Goal: Task Accomplishment & Management: Complete application form

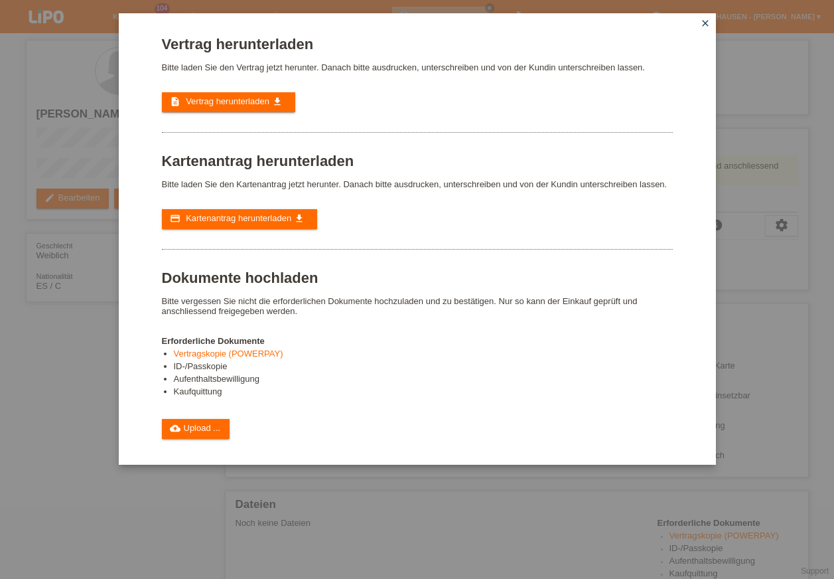
click at [80, 406] on div "Vertrag herunterladen Bitte laden Sie den Vertrag jetzt herunter. Danach bitte …" at bounding box center [417, 289] width 834 height 579
click at [708, 21] on icon "close" at bounding box center [705, 23] width 11 height 11
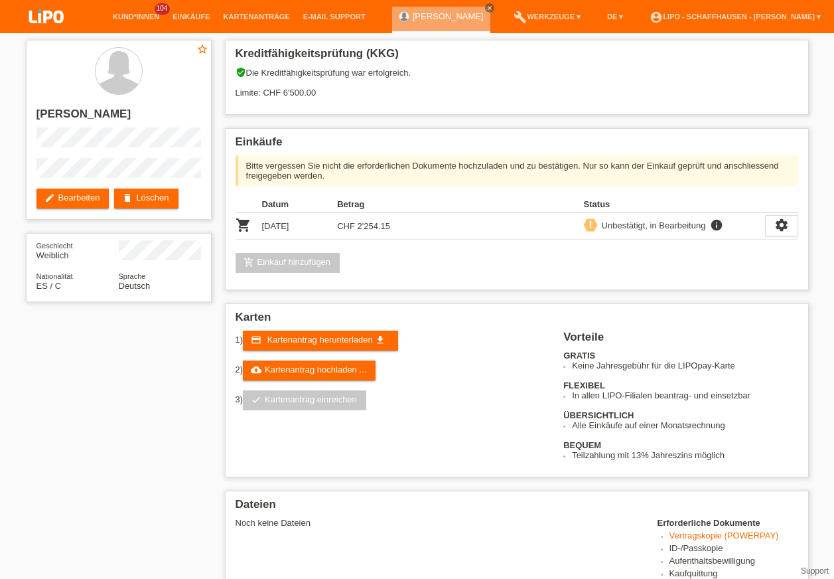
click at [66, 14] on img at bounding box center [46, 17] width 66 height 35
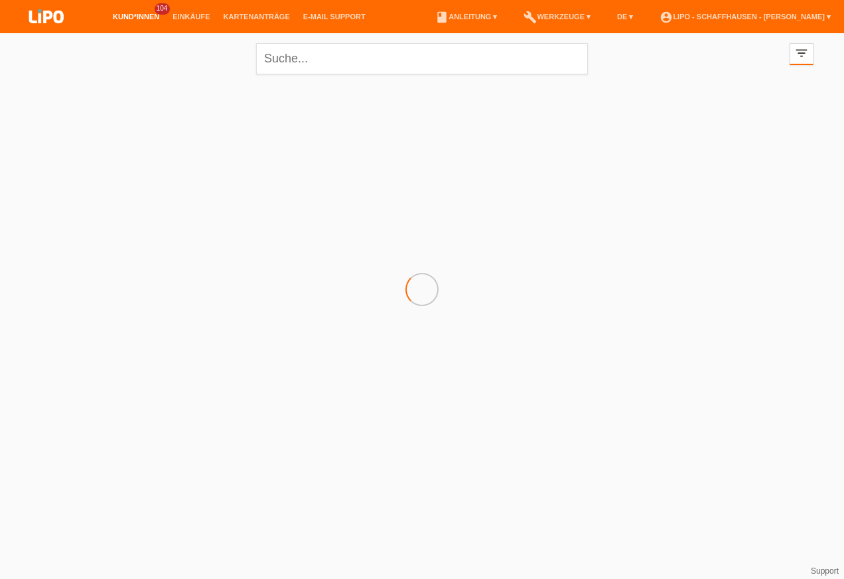
click at [132, 15] on link "Kund*innen" at bounding box center [136, 17] width 60 height 8
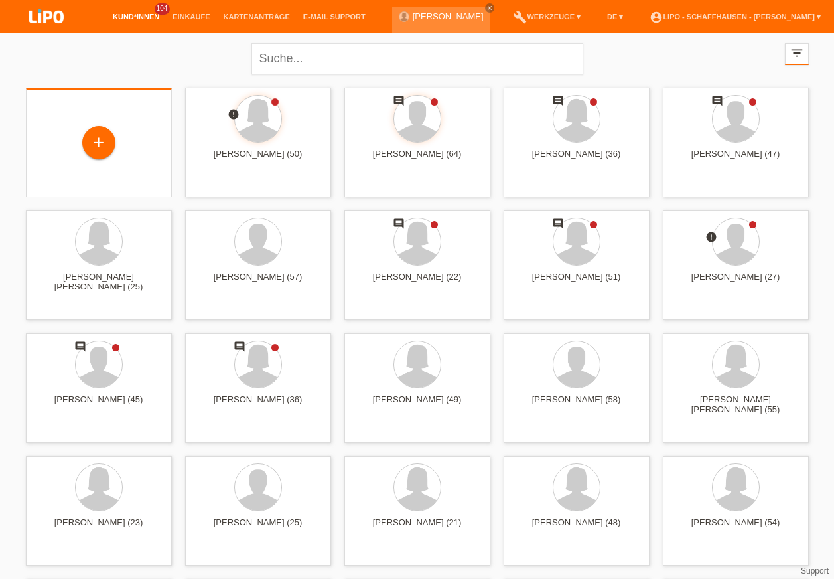
click at [116, 129] on div "+" at bounding box center [99, 143] width 125 height 35
click at [108, 140] on div "+" at bounding box center [98, 142] width 33 height 33
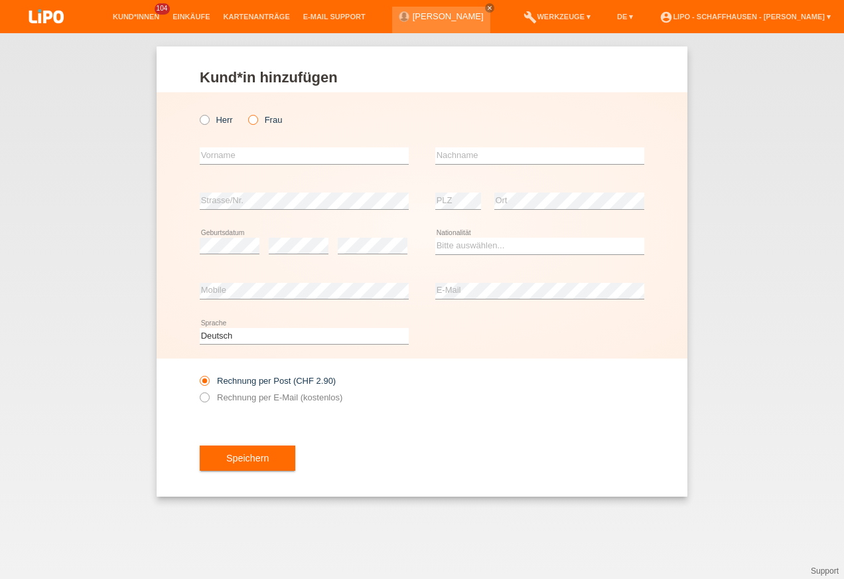
click at [246, 113] on icon at bounding box center [246, 113] width 0 height 0
click at [252, 121] on input "Frau" at bounding box center [252, 119] width 9 height 9
radio input "true"
click at [252, 151] on input "text" at bounding box center [304, 155] width 209 height 17
type input "s"
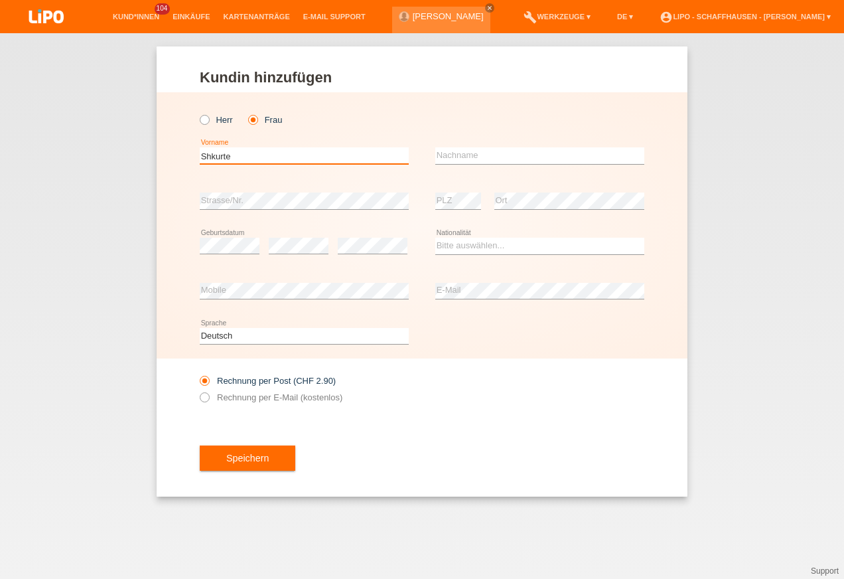
type input "Shkurte"
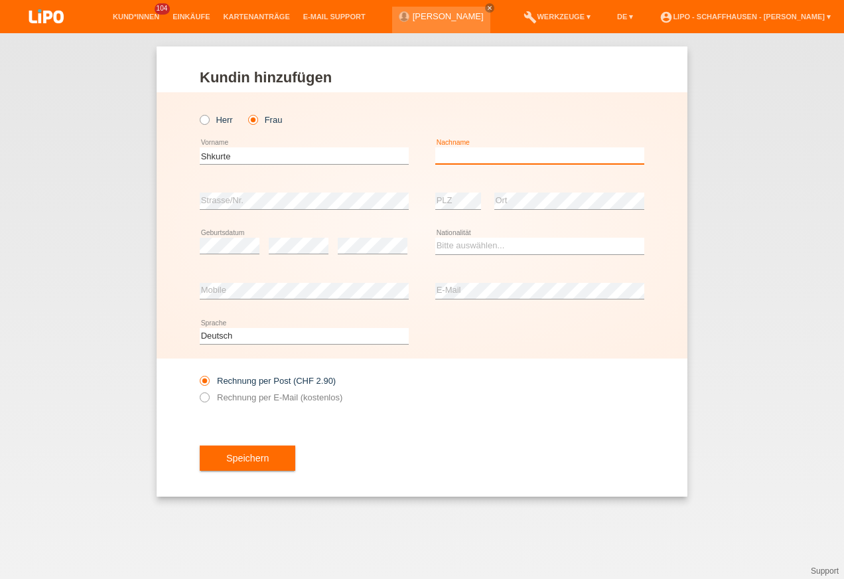
click at [448, 151] on input "text" at bounding box center [540, 155] width 209 height 17
type input "Mahmutaj"
click at [322, 191] on div "error Strasse/Nr." at bounding box center [304, 201] width 209 height 45
click at [360, 237] on div "error" at bounding box center [373, 246] width 70 height 45
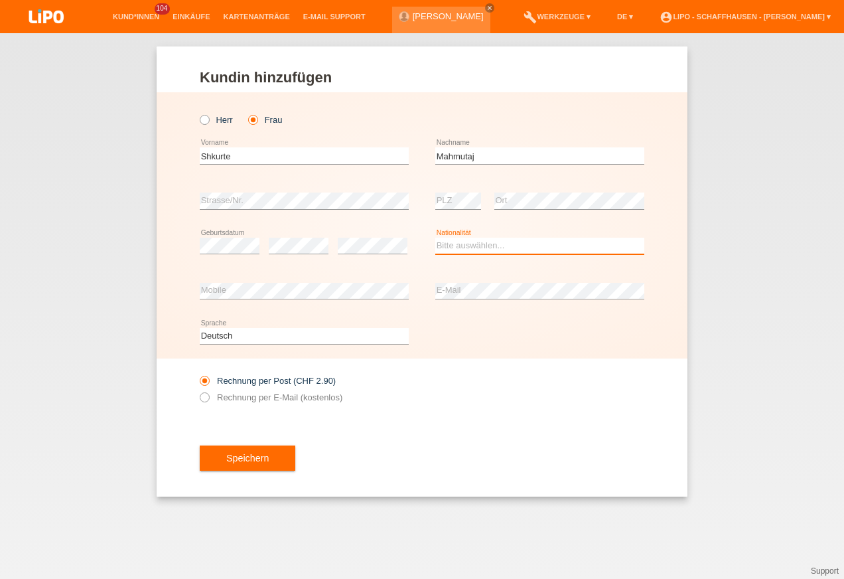
click at [479, 244] on select "Bitte auswählen... Schweiz Deutschland Liechtenstein Österreich ------------ Af…" at bounding box center [540, 246] width 209 height 16
select select "CH"
click at [436, 238] on select "Bitte auswählen... Schweiz Deutschland Liechtenstein Österreich ------------ Af…" at bounding box center [540, 246] width 209 height 16
click at [398, 464] on div "Speichern" at bounding box center [422, 458] width 445 height 77
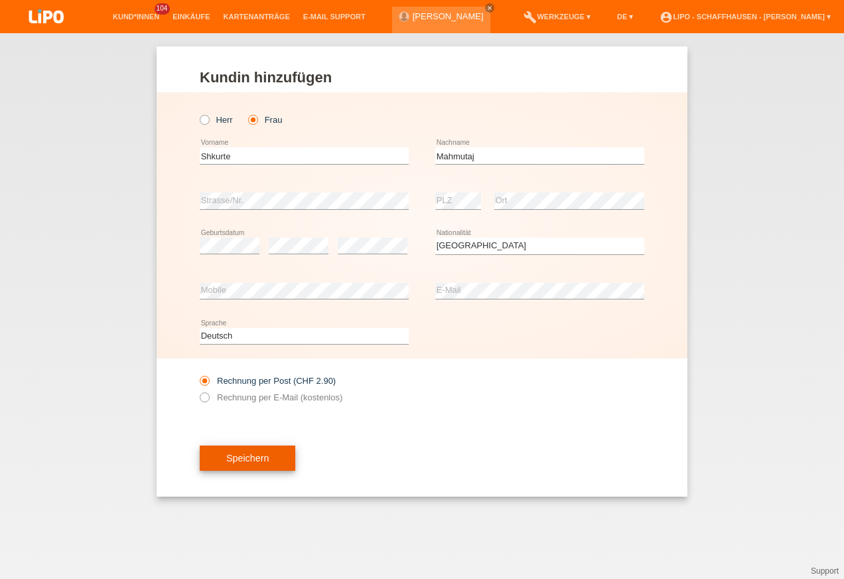
click at [252, 456] on span "Speichern" at bounding box center [247, 458] width 42 height 11
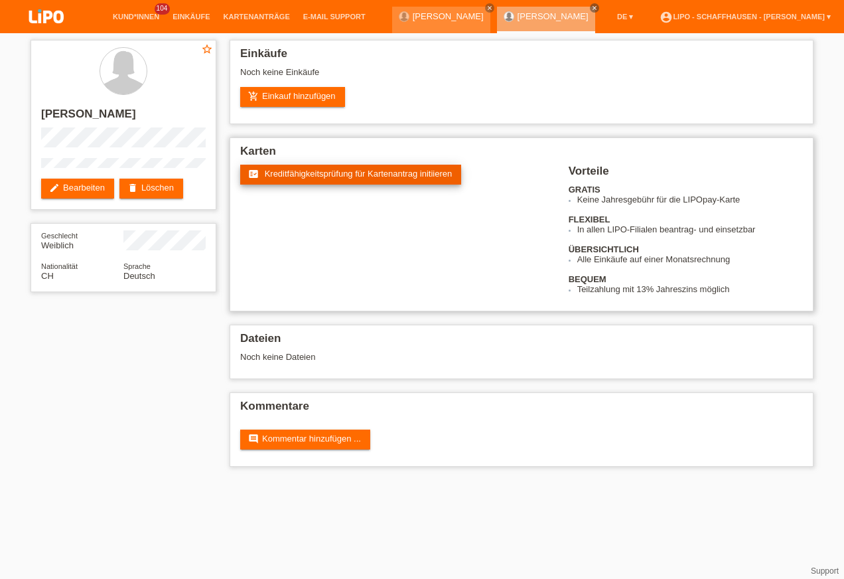
click at [404, 176] on span "Kreditfähigkeitsprüfung für Kartenantrag initiieren" at bounding box center [359, 174] width 188 height 10
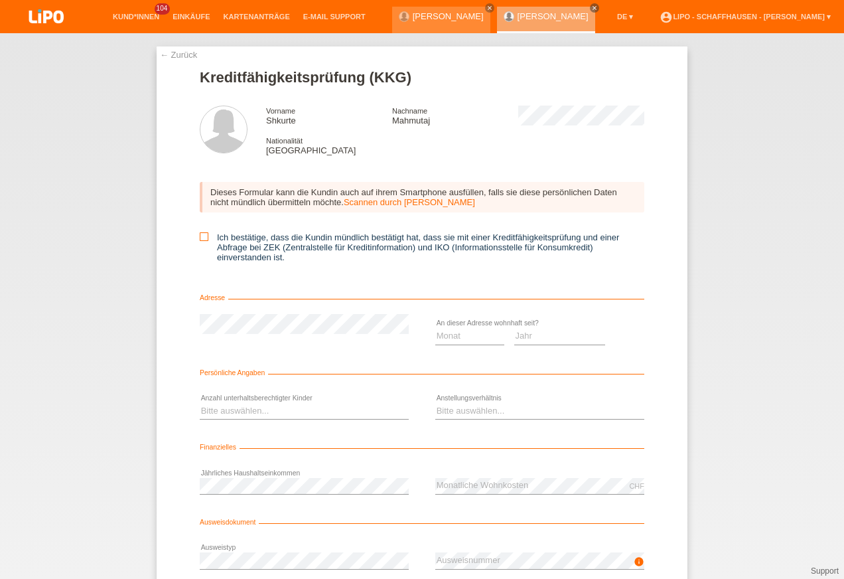
click at [201, 236] on icon at bounding box center [204, 236] width 9 height 9
click at [201, 236] on input "Ich bestätige, dass die Kundin mündlich bestätigt hat, dass sie mit einer Kredi…" at bounding box center [204, 236] width 9 height 9
checkbox input "true"
click at [448, 337] on select "Monat 01 02 03 04 05 06 07 08 09 10" at bounding box center [470, 336] width 69 height 16
select select "06"
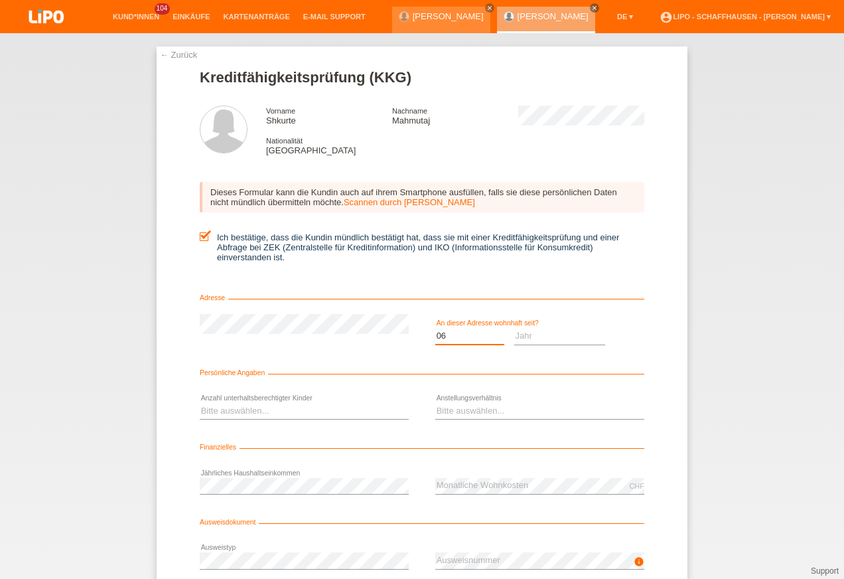
click at [436, 328] on select "Monat 01 02 03 04 05 06 07 08 09 10" at bounding box center [470, 336] width 69 height 16
click at [524, 338] on select "Jahr 2025 2024 2023 2022 2021 2020 2019 2018 2017 2016 2015 2014 2013 2012 2011…" at bounding box center [561, 336] width 92 height 16
select select "2014"
click at [515, 328] on select "Jahr 2025 2024 2023 2022 2021 2020 2019 2018 2017 2016 2015 2014 2013 2012 2011…" at bounding box center [561, 336] width 92 height 16
click at [262, 413] on select "Bitte auswählen... 0 1 2 3 4 5 6 7 8 9" at bounding box center [304, 411] width 209 height 16
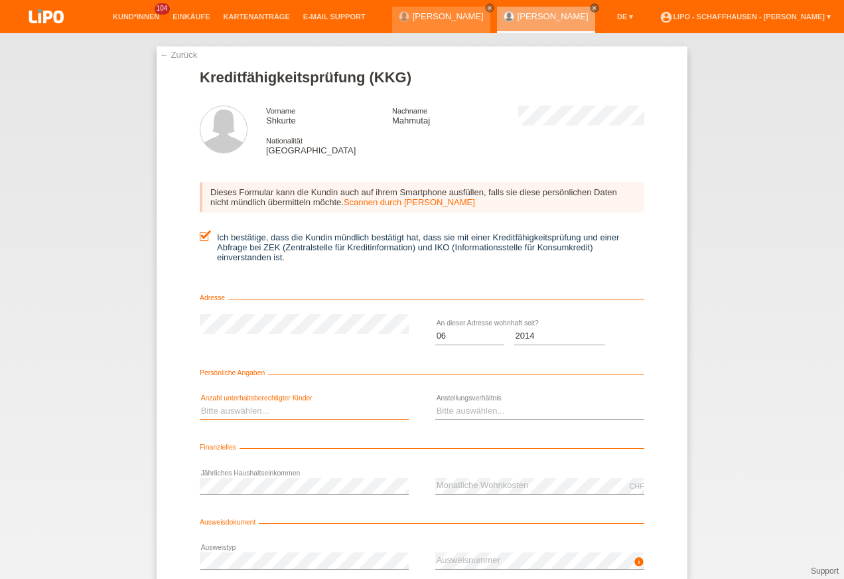
select select "0"
click at [200, 403] on select "Bitte auswählen... 0 1 2 3 4 5 6 7 8 9" at bounding box center [304, 411] width 209 height 16
click at [473, 410] on select "Bitte auswählen... Unbefristet Befristet Lehrling/Student Pensioniert Nicht arb…" at bounding box center [540, 411] width 209 height 16
select select "RETIRED"
click at [436, 403] on select "Bitte auswählen... Unbefristet Befristet Lehrling/Student Pensioniert Nicht arb…" at bounding box center [540, 411] width 209 height 16
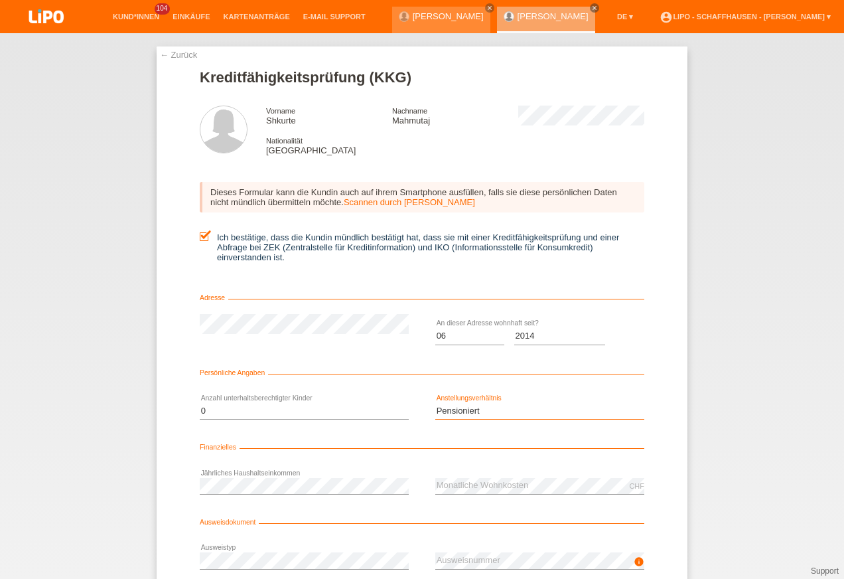
scroll to position [66, 0]
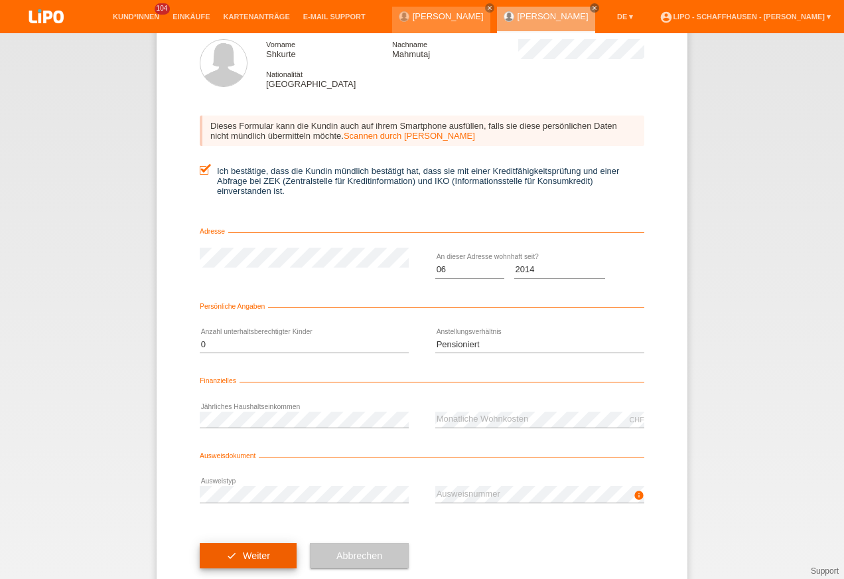
click at [269, 552] on button "check Weiter" at bounding box center [248, 555] width 97 height 25
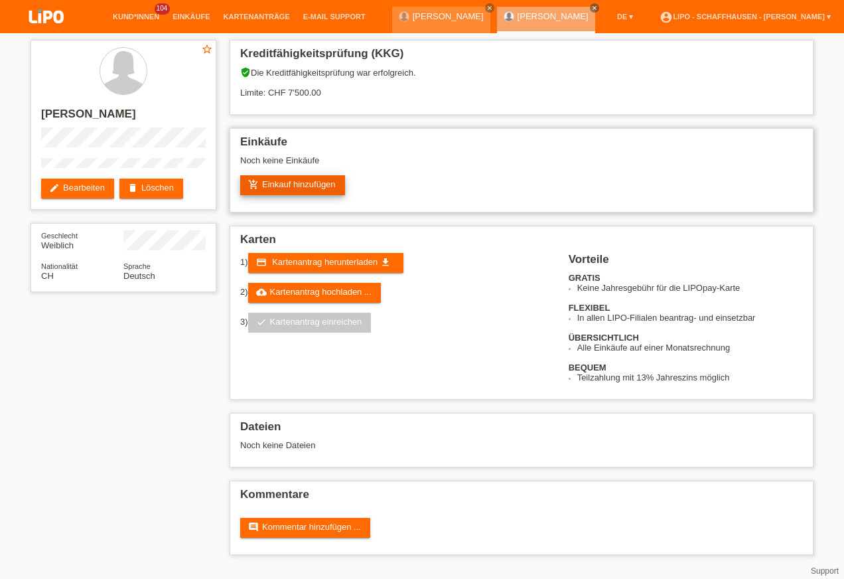
click at [321, 187] on link "add_shopping_cart Einkauf hinzufügen" at bounding box center [292, 185] width 105 height 20
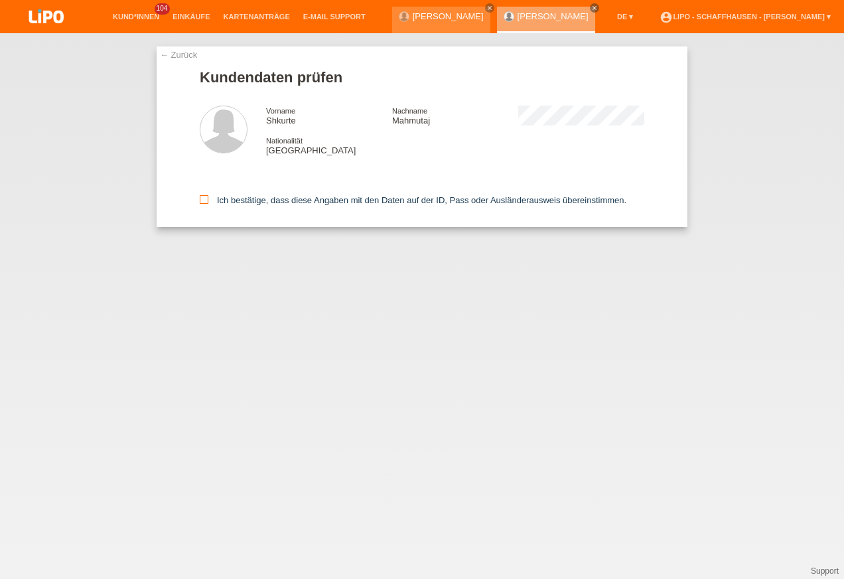
click at [206, 199] on icon at bounding box center [204, 199] width 9 height 9
click at [206, 199] on input "Ich bestätige, dass diese Angaben mit den Daten auf der ID, Pass oder Ausländer…" at bounding box center [204, 199] width 9 height 9
checkbox input "true"
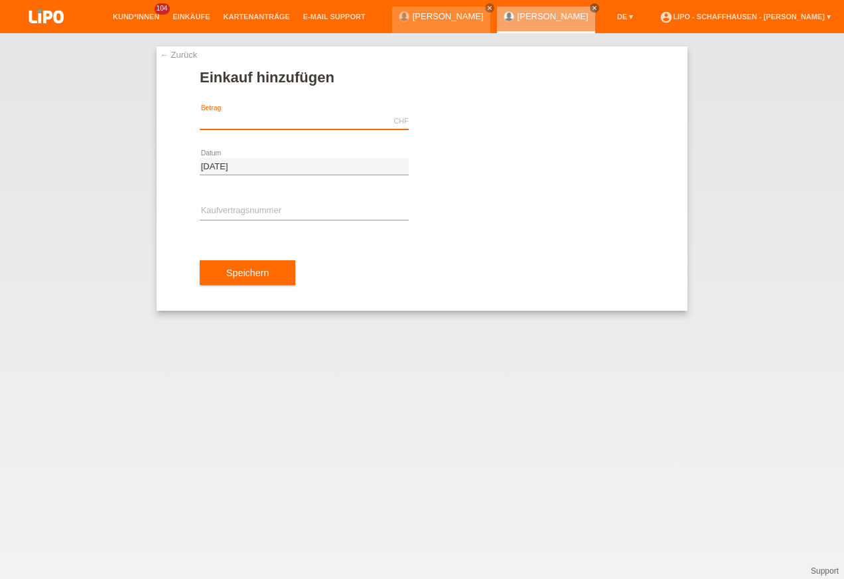
click at [308, 119] on input "text" at bounding box center [304, 121] width 209 height 17
type input "299.70"
click at [247, 212] on input "text" at bounding box center [304, 211] width 209 height 17
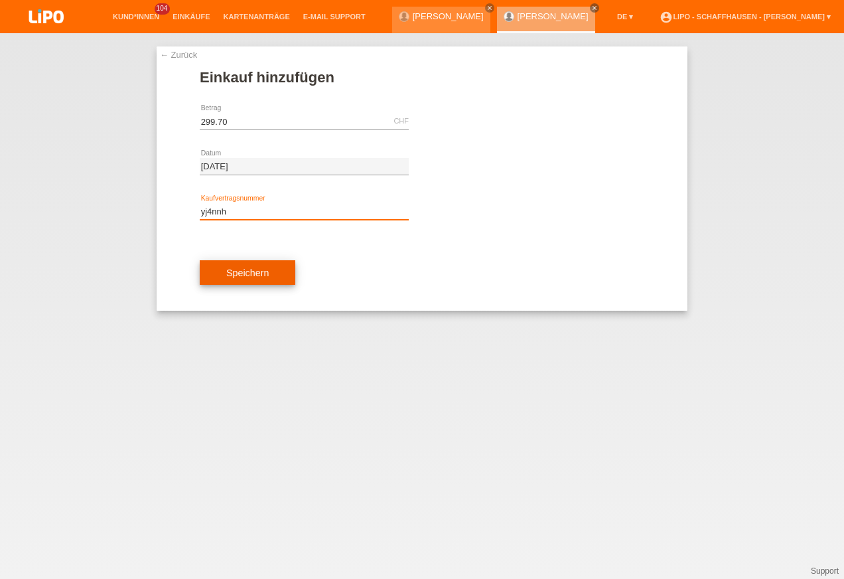
type input "yj4nnh"
click at [246, 277] on span "Speichern" at bounding box center [247, 273] width 42 height 11
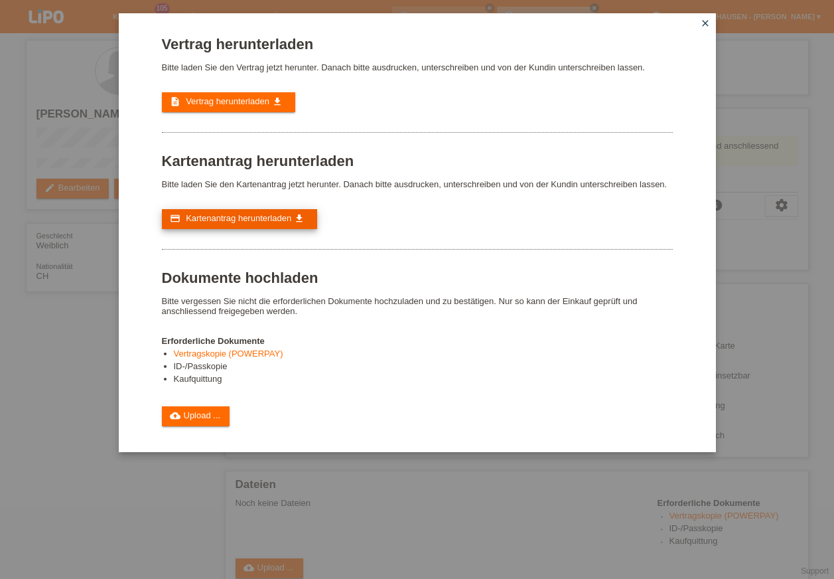
click at [227, 218] on span "Kartenantrag herunterladen" at bounding box center [239, 218] width 106 height 10
click at [213, 216] on span "Kartenantrag herunterladen" at bounding box center [239, 218] width 106 height 10
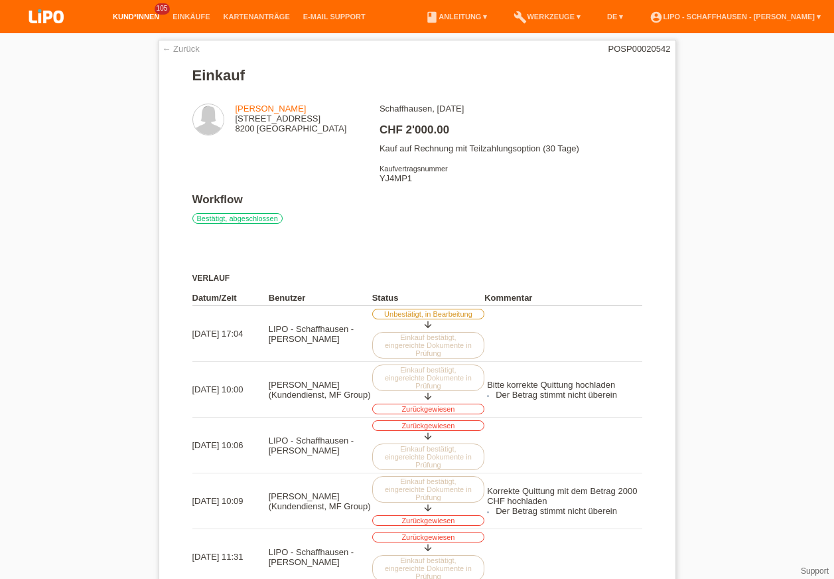
click at [136, 13] on link "Kund*innen" at bounding box center [136, 17] width 60 height 8
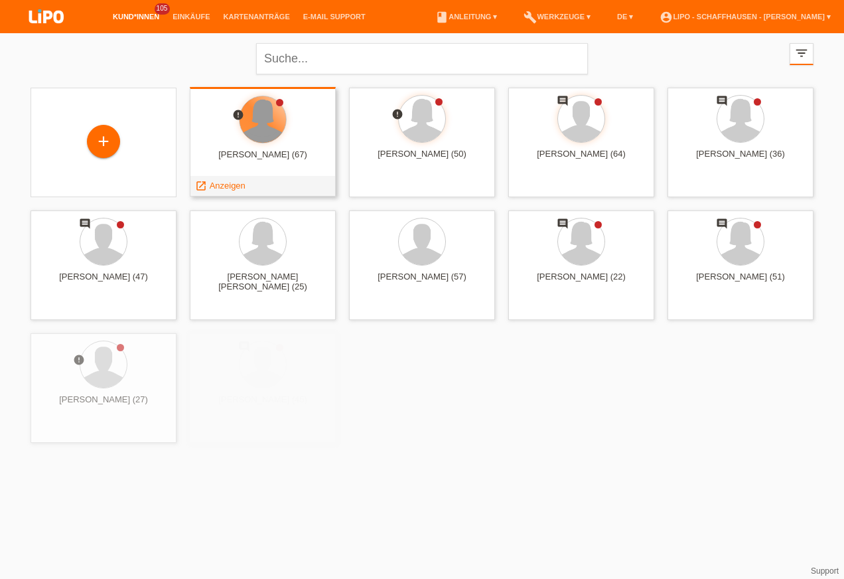
click at [273, 129] on div at bounding box center [263, 119] width 46 height 46
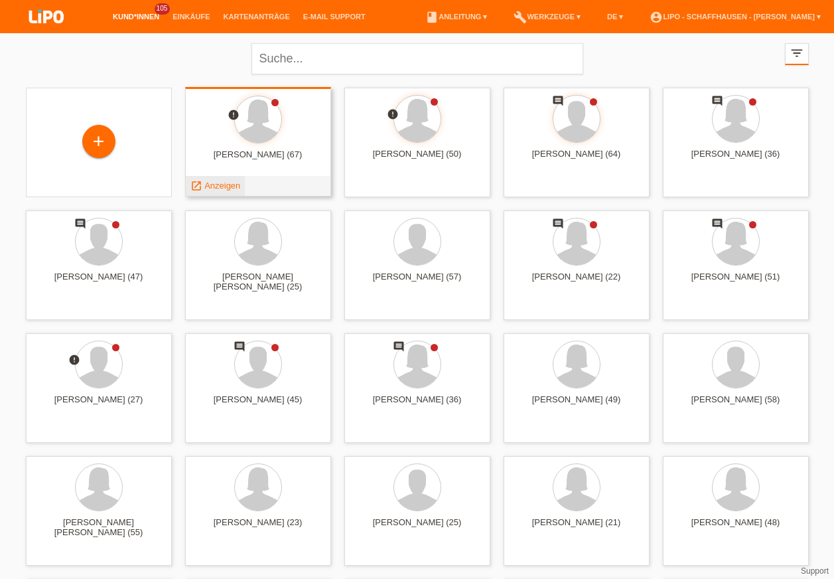
click at [226, 181] on span "Anzeigen" at bounding box center [222, 186] width 36 height 10
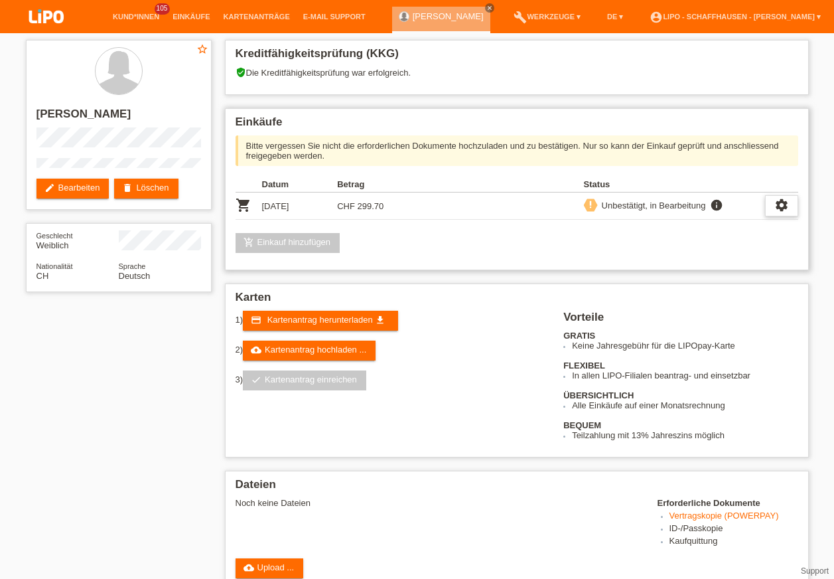
click at [779, 204] on icon "settings" at bounding box center [782, 205] width 15 height 15
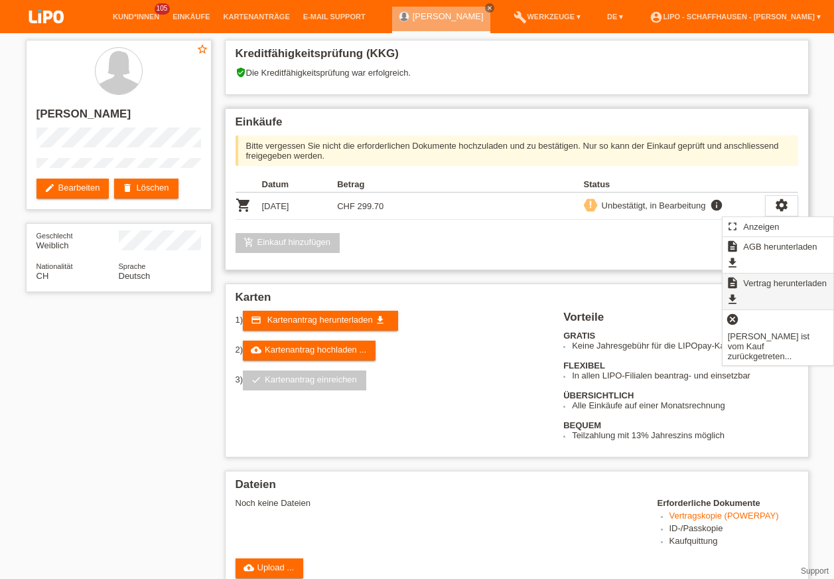
click at [778, 279] on span "Vertrag herunterladen" at bounding box center [786, 283] width 88 height 16
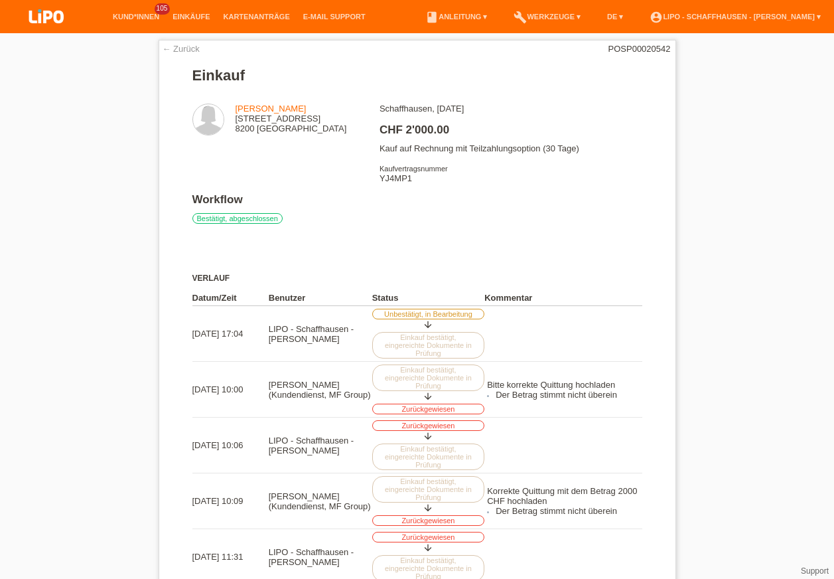
click at [141, 21] on li "Kund*innen 105" at bounding box center [136, 17] width 60 height 34
click at [133, 20] on link "Kund*innen" at bounding box center [136, 17] width 60 height 8
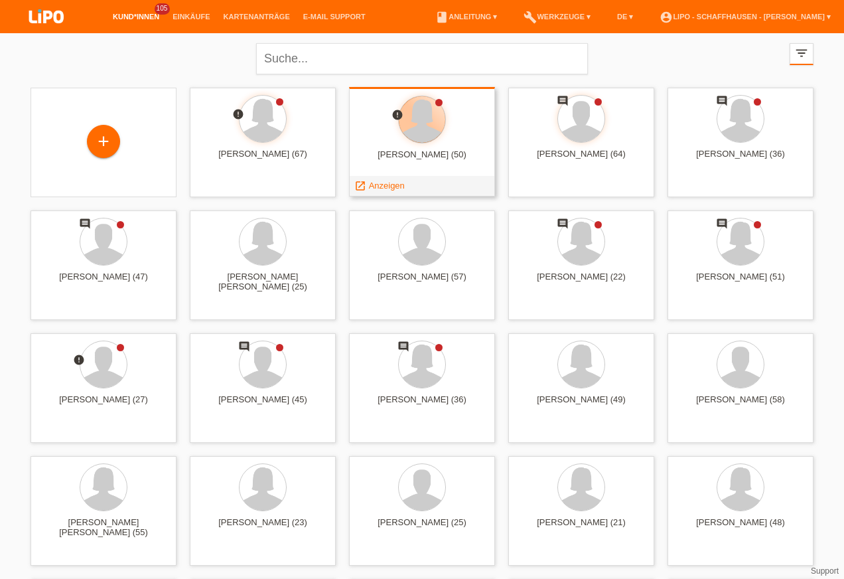
click at [400, 131] on div at bounding box center [422, 119] width 46 height 46
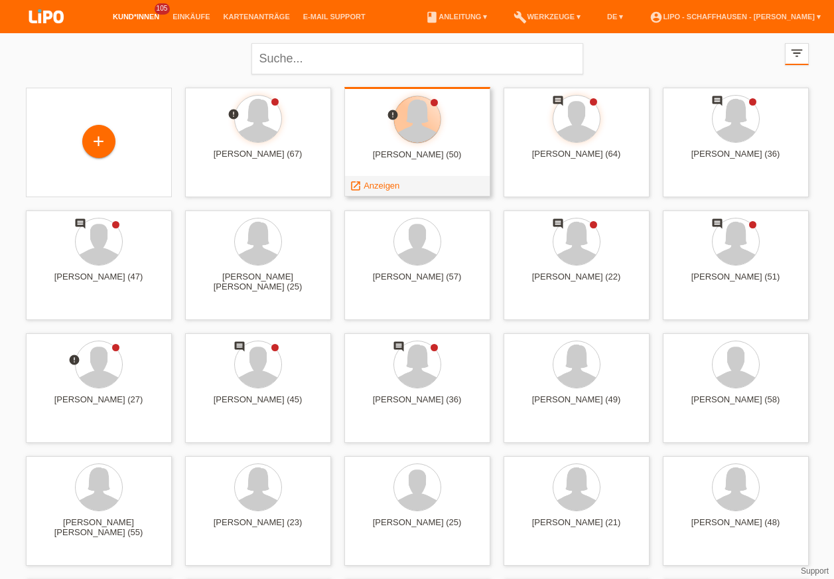
click at [400, 131] on div at bounding box center [417, 119] width 46 height 46
click at [376, 188] on span "Anzeigen" at bounding box center [382, 186] width 36 height 10
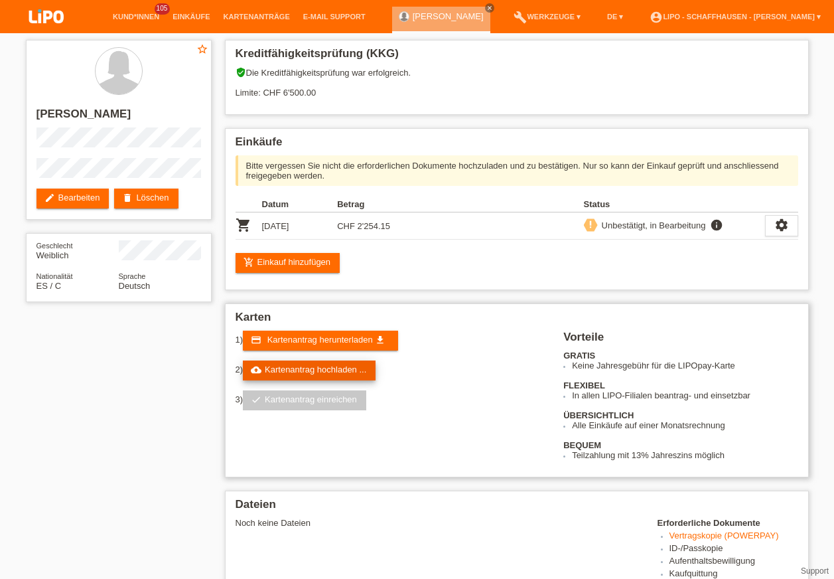
scroll to position [133, 0]
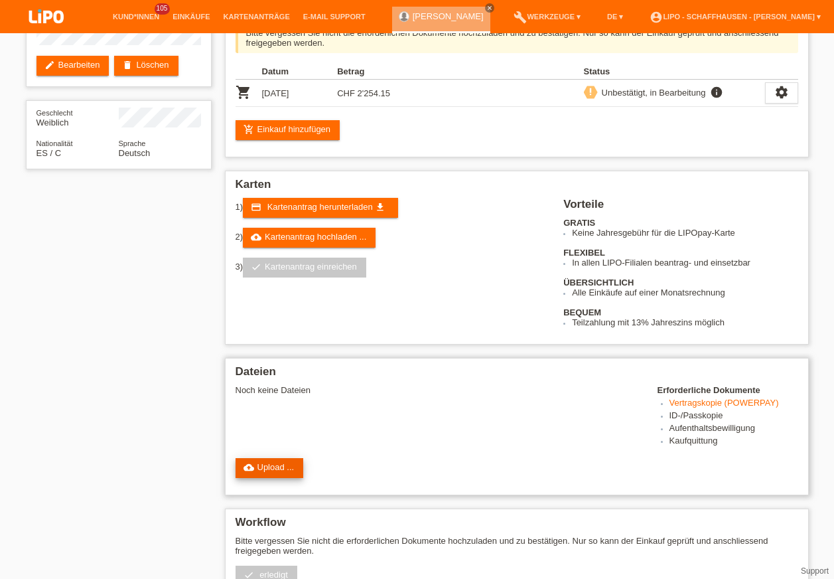
click at [279, 468] on link "cloud_upload Upload ..." at bounding box center [270, 468] width 68 height 20
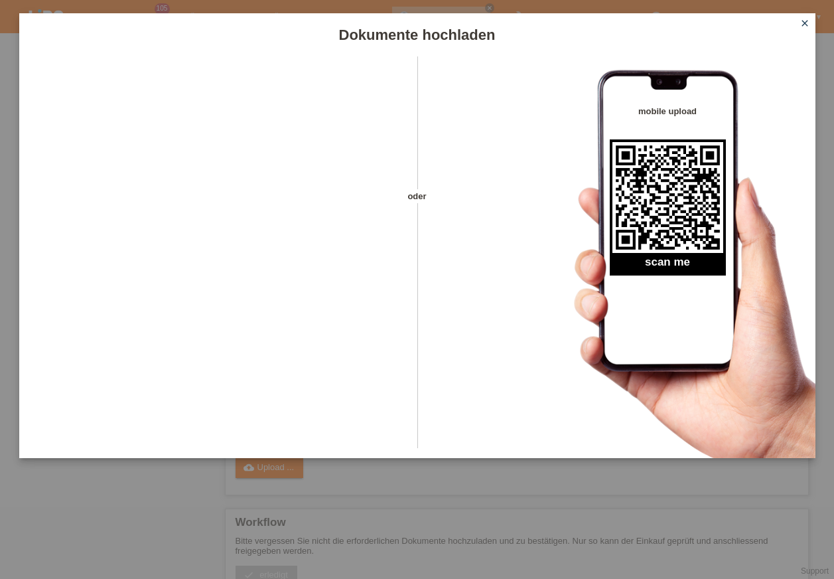
click at [806, 25] on icon "close" at bounding box center [805, 23] width 11 height 11
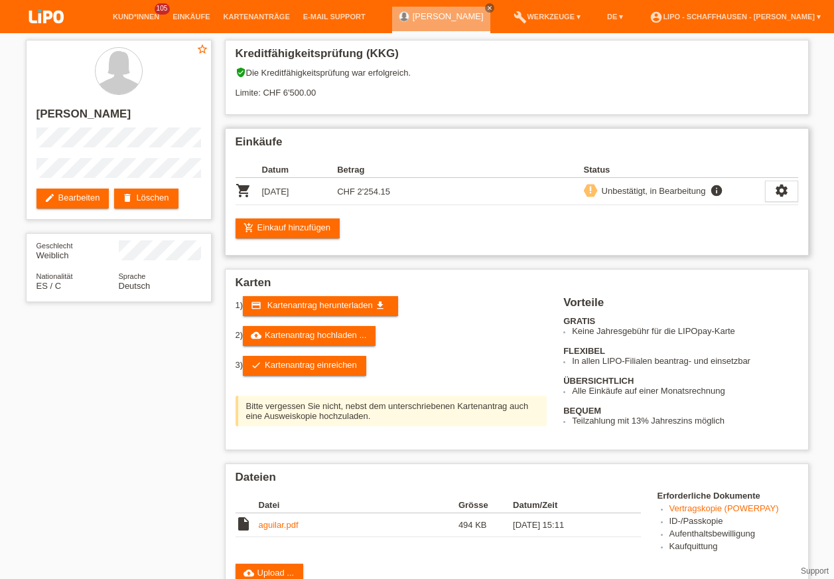
scroll to position [199, 0]
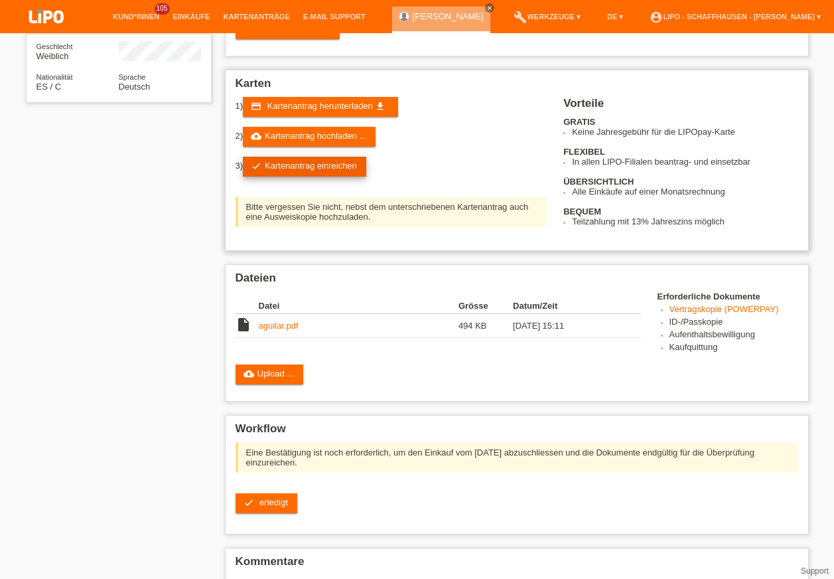
click at [311, 169] on link "check Kartenantrag einreichen" at bounding box center [304, 167] width 123 height 20
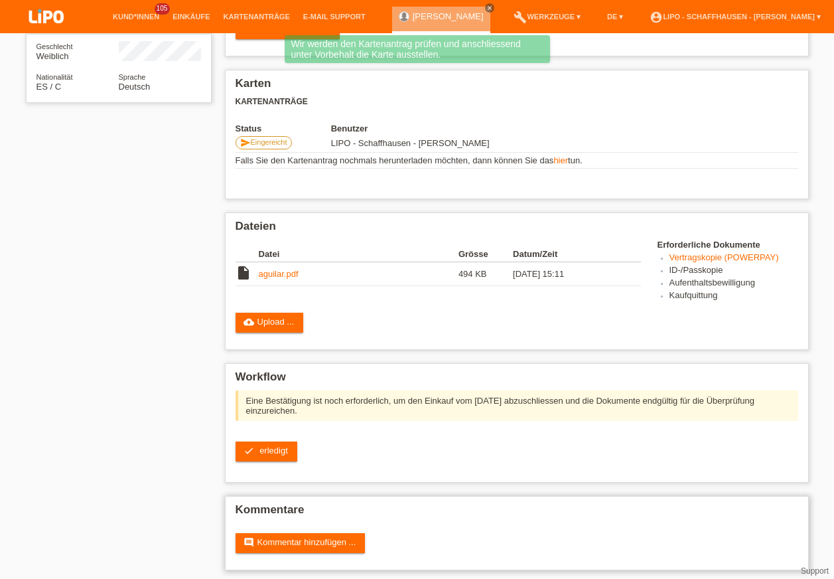
scroll to position [204, 0]
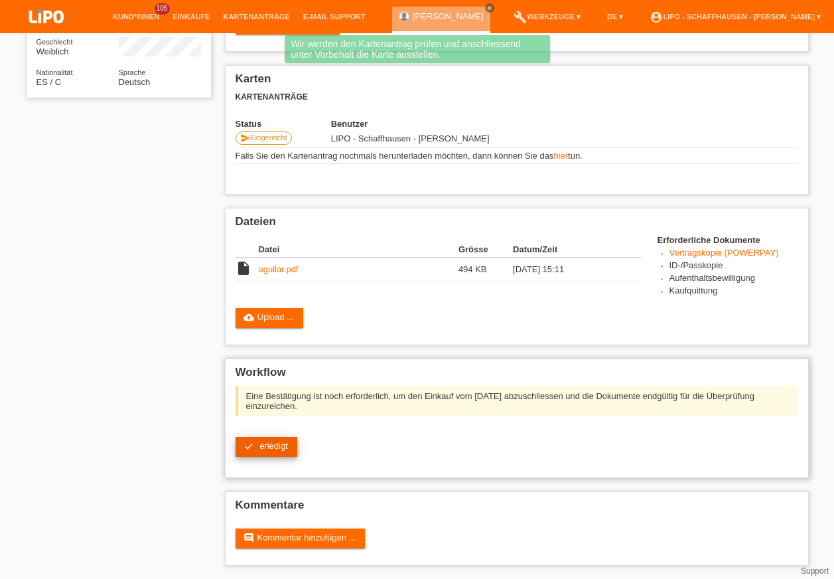
click at [280, 449] on span "erledigt" at bounding box center [274, 446] width 29 height 10
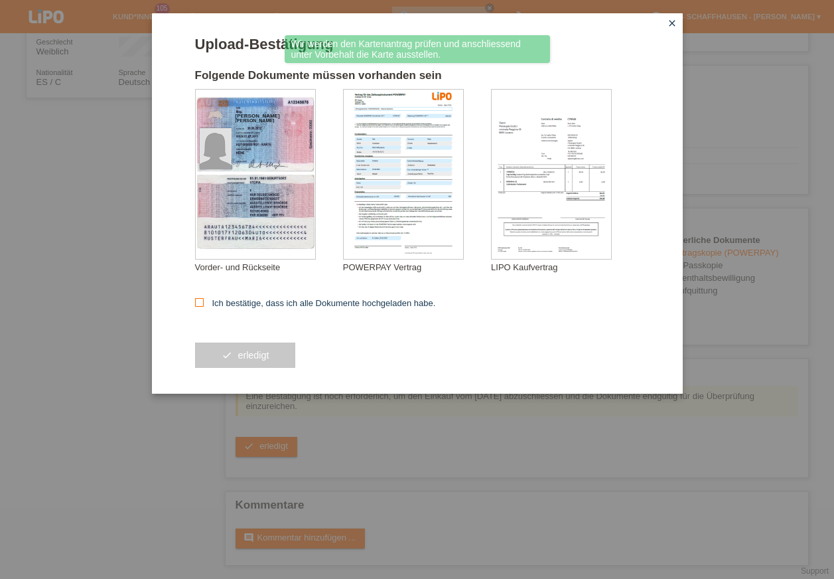
click at [199, 304] on icon at bounding box center [199, 302] width 9 height 9
click at [199, 304] on input "Ich bestätige, dass ich alle Dokumente hochgeladen habe." at bounding box center [199, 302] width 9 height 9
checkbox input "true"
click at [218, 343] on button "check erledigt" at bounding box center [245, 355] width 101 height 25
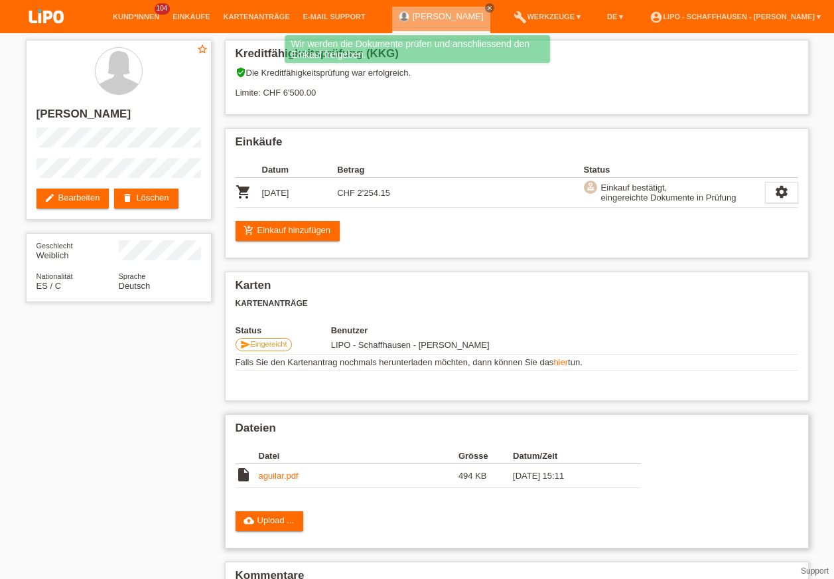
scroll to position [70, 0]
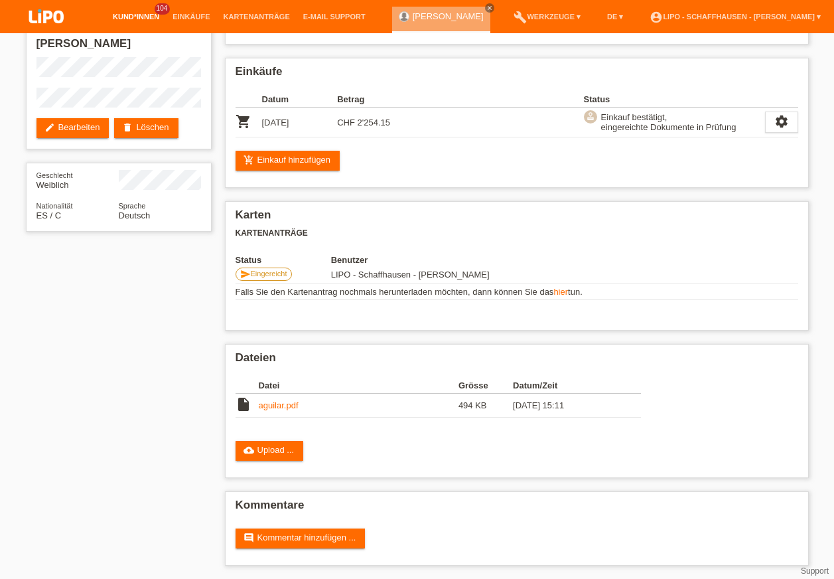
click at [141, 14] on link "Kund*innen" at bounding box center [136, 17] width 60 height 8
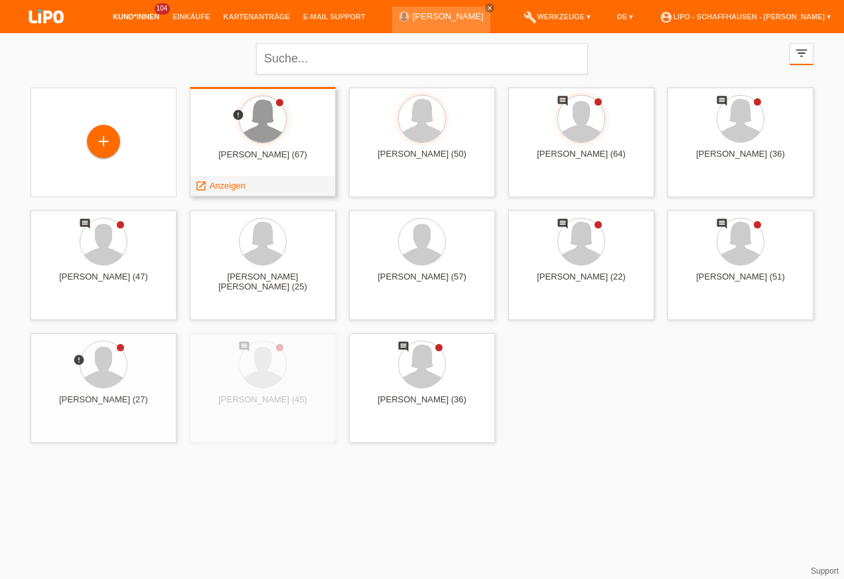
click at [268, 137] on div at bounding box center [263, 119] width 46 height 46
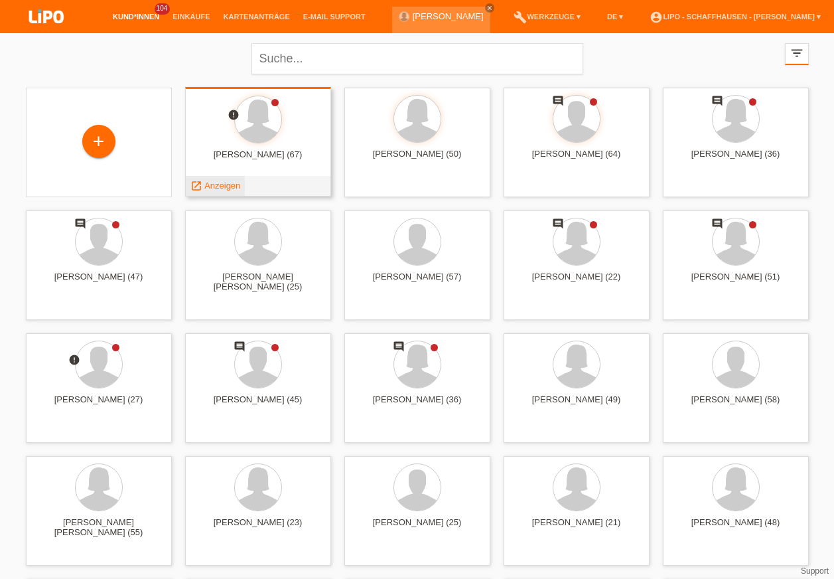
click at [228, 183] on span "Anzeigen" at bounding box center [222, 186] width 36 height 10
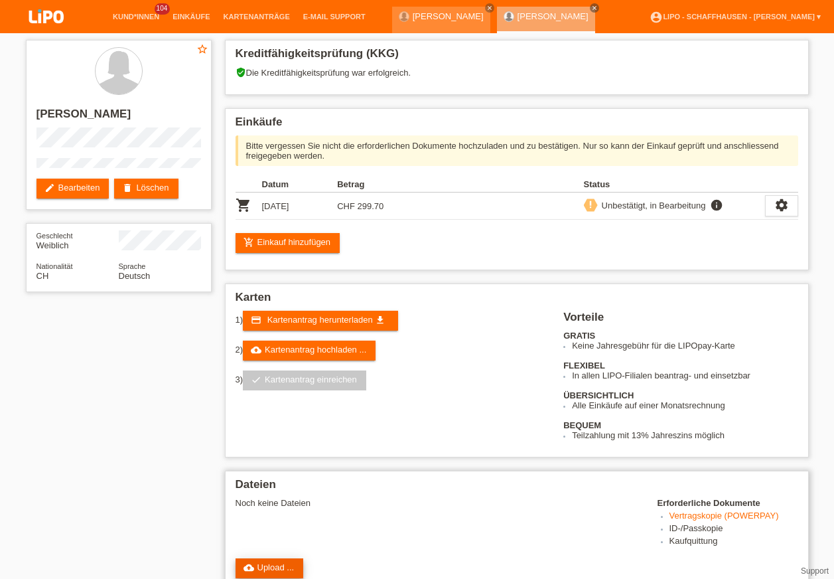
click at [287, 568] on link "cloud_upload Upload ..." at bounding box center [270, 568] width 68 height 20
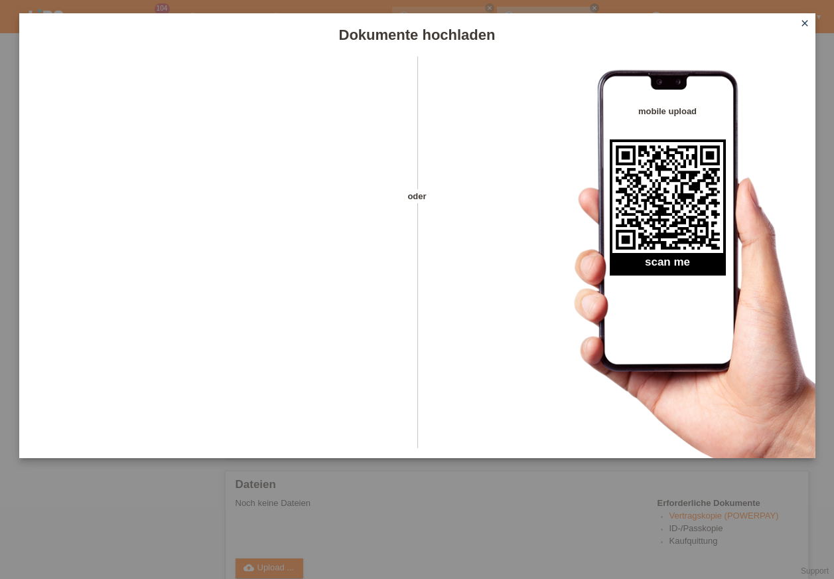
click at [809, 23] on icon "close" at bounding box center [805, 23] width 11 height 11
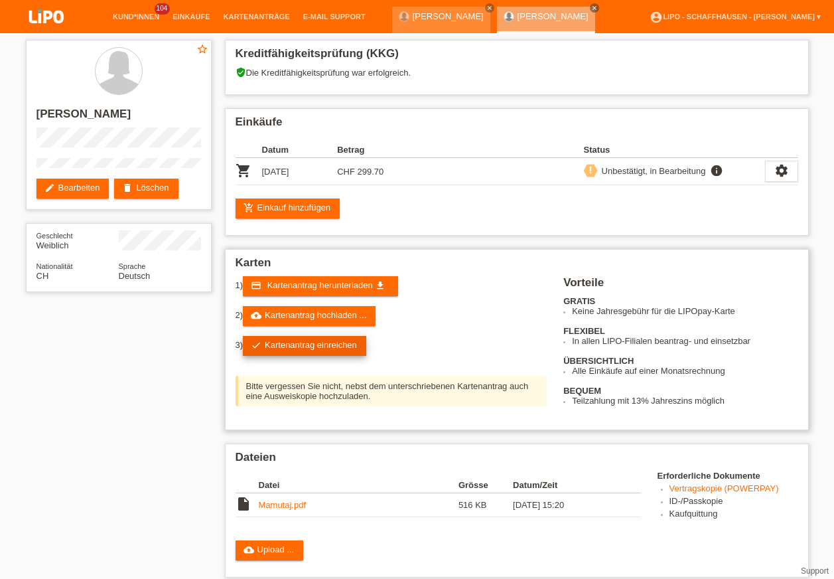
click at [313, 347] on link "check Kartenantrag einreichen" at bounding box center [304, 346] width 123 height 20
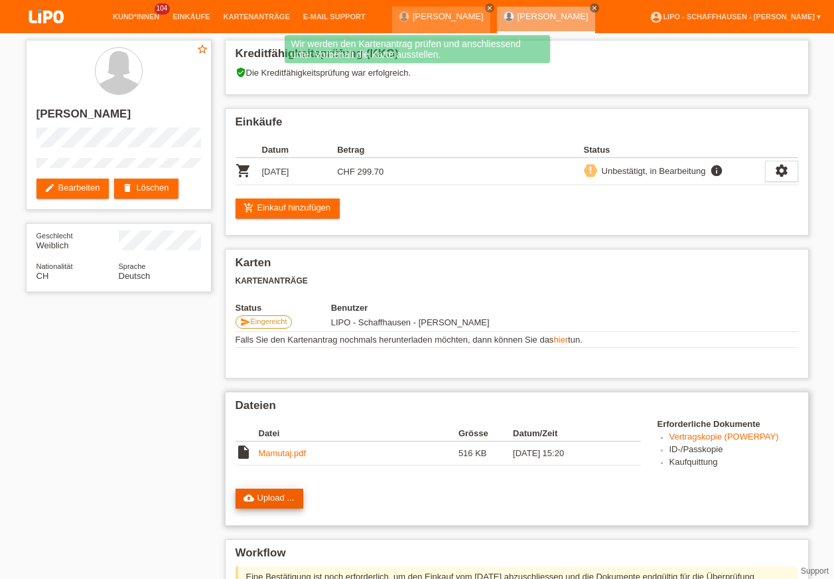
click at [286, 494] on link "cloud_upload Upload ..." at bounding box center [270, 499] width 68 height 20
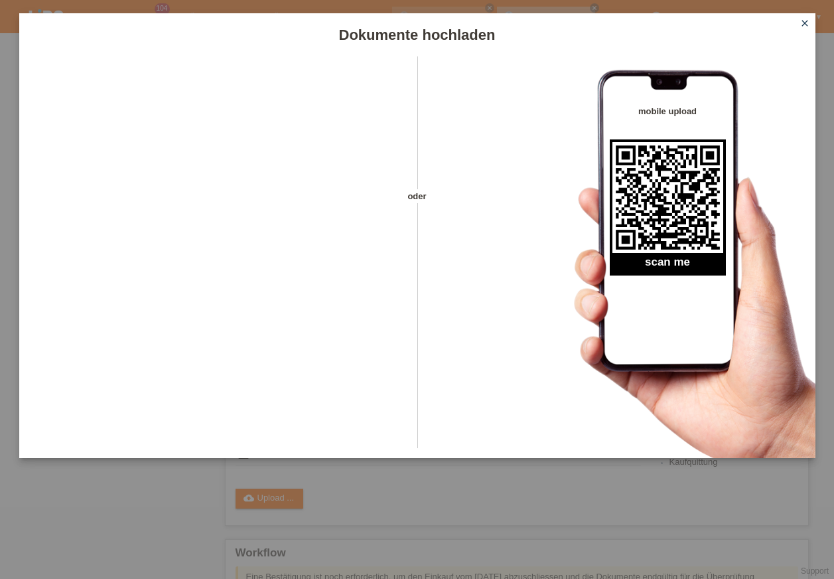
click at [807, 23] on icon "close" at bounding box center [805, 23] width 11 height 11
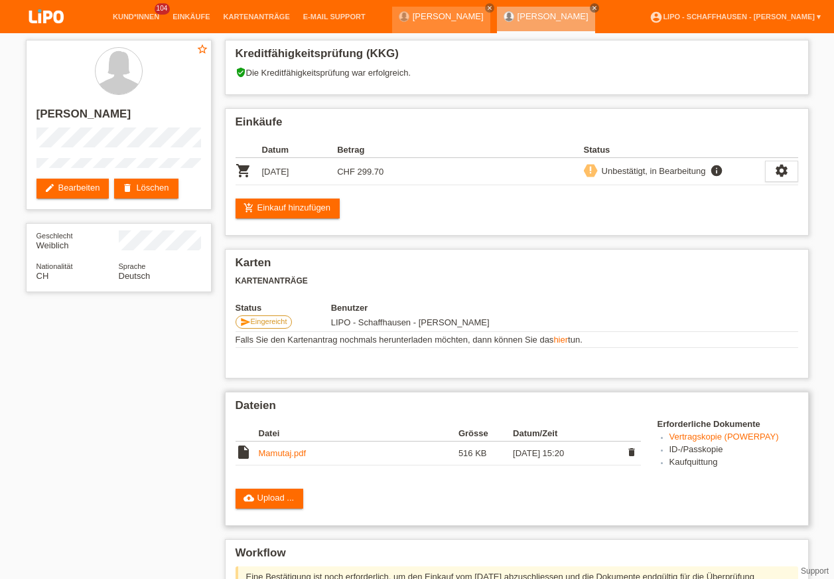
scroll to position [181, 0]
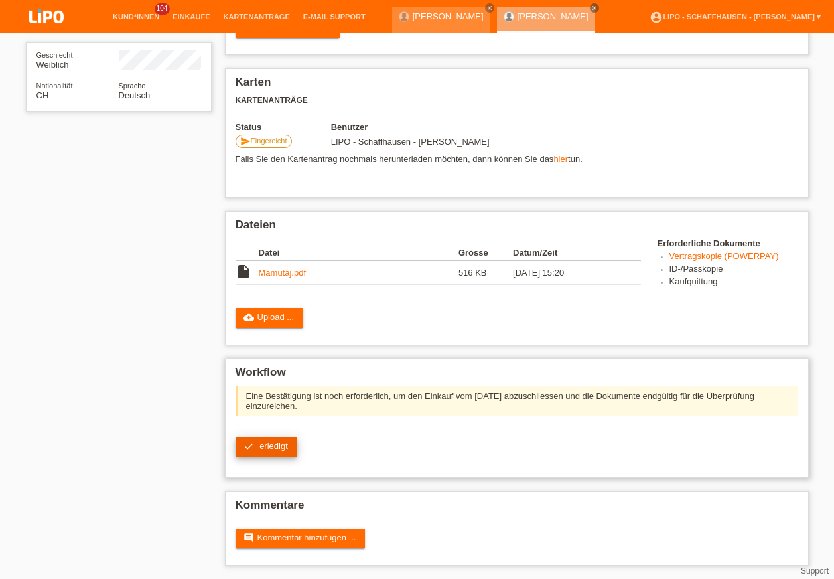
click at [265, 445] on span "erledigt" at bounding box center [274, 446] width 29 height 10
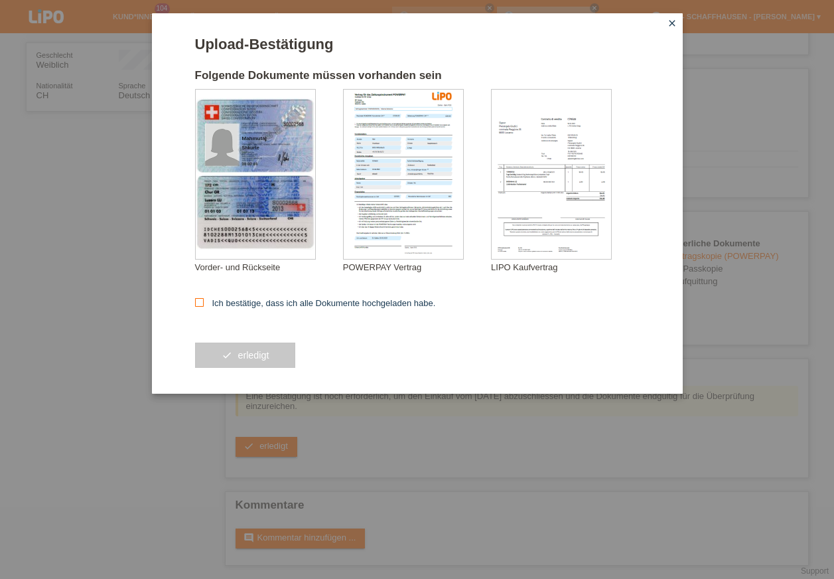
click at [201, 299] on icon at bounding box center [199, 302] width 9 height 9
click at [201, 299] on input "Ich bestätige, dass ich alle Dokumente hochgeladen habe." at bounding box center [199, 302] width 9 height 9
checkbox input "true"
click at [230, 358] on button "check erledigt" at bounding box center [245, 355] width 101 height 25
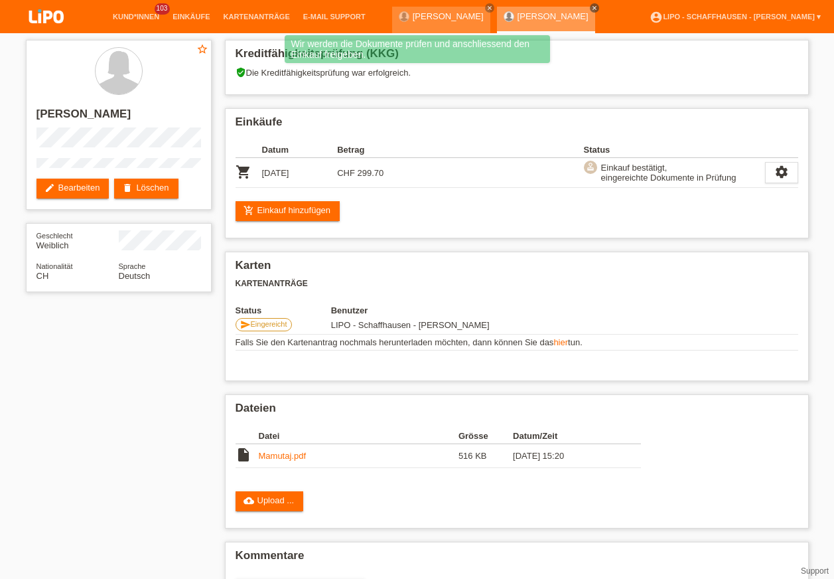
click at [598, 6] on icon "close" at bounding box center [595, 8] width 7 height 7
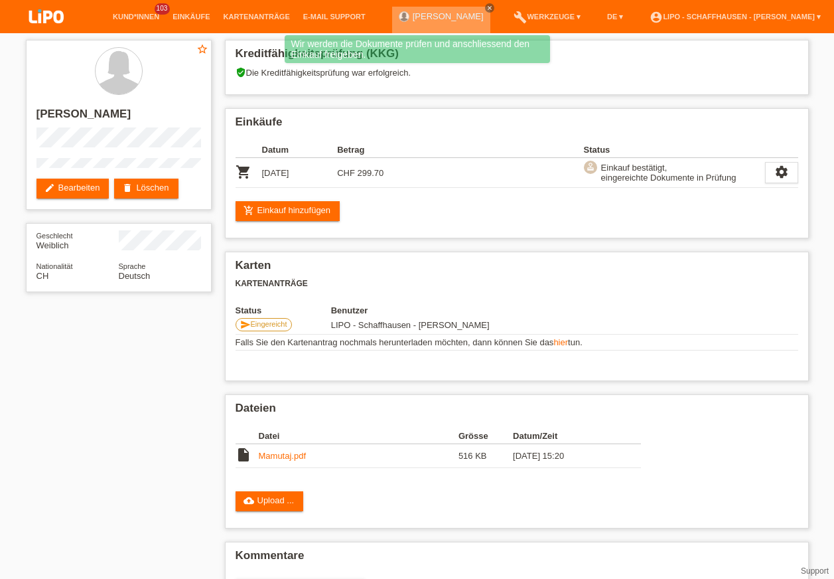
click at [495, 7] on link "close" at bounding box center [489, 7] width 9 height 9
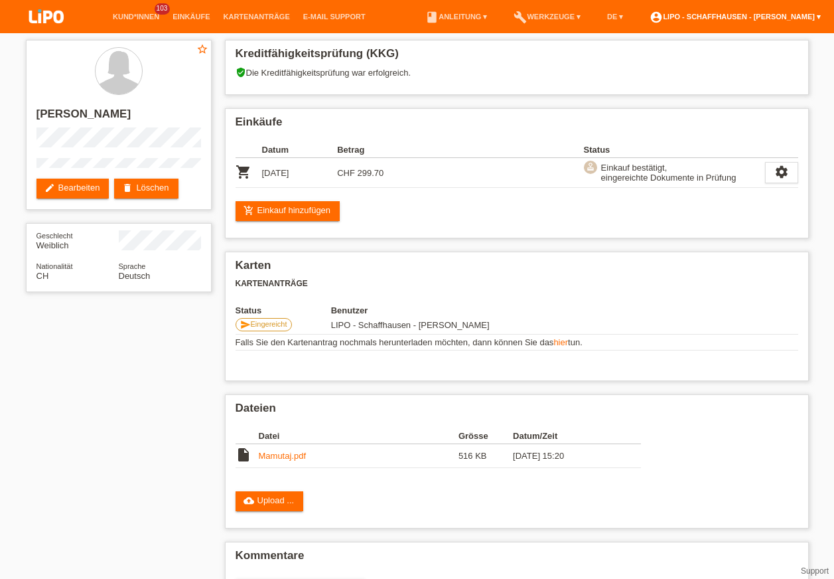
click at [799, 15] on link "account_circle LIPO - Schaffhausen - Torsten Muhr ▾" at bounding box center [735, 17] width 185 height 8
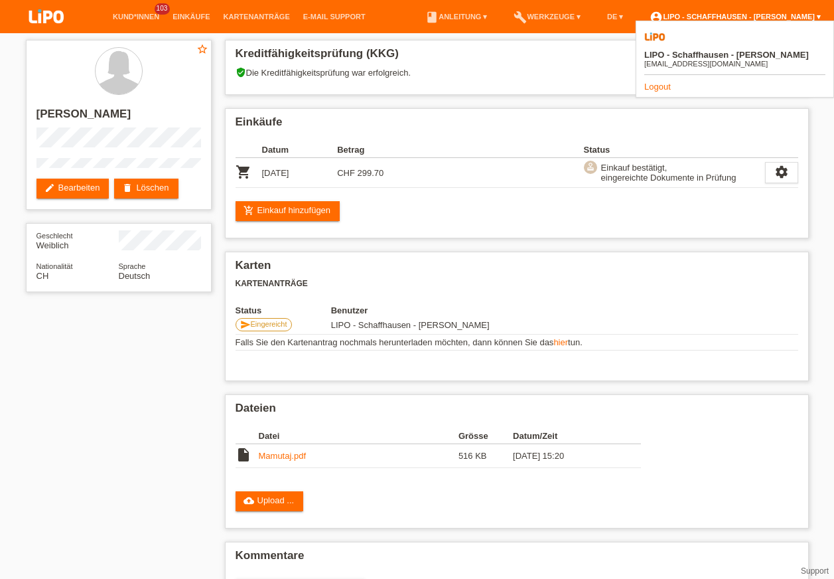
click at [799, 15] on link "account_circle LIPO - Schaffhausen - Torsten Muhr ▾" at bounding box center [735, 17] width 185 height 8
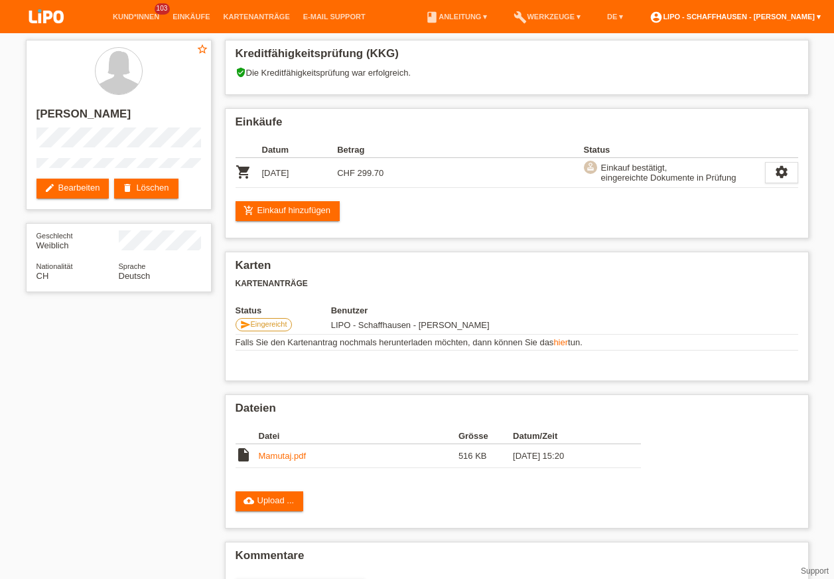
click at [686, 17] on link "account_circle LIPO - Schaffhausen - Torsten Muhr ▾" at bounding box center [735, 17] width 185 height 8
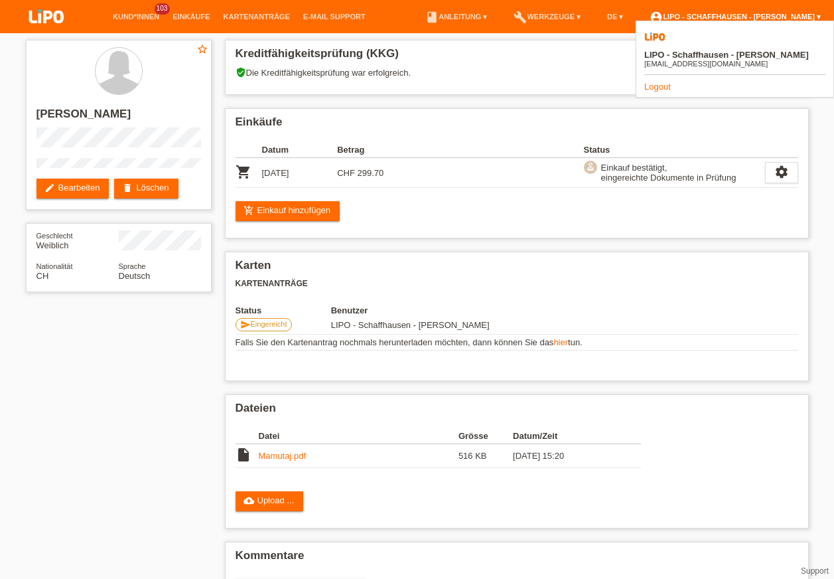
click at [686, 17] on link "account_circle LIPO - Schaffhausen - Torsten Muhr ▾" at bounding box center [735, 17] width 185 height 8
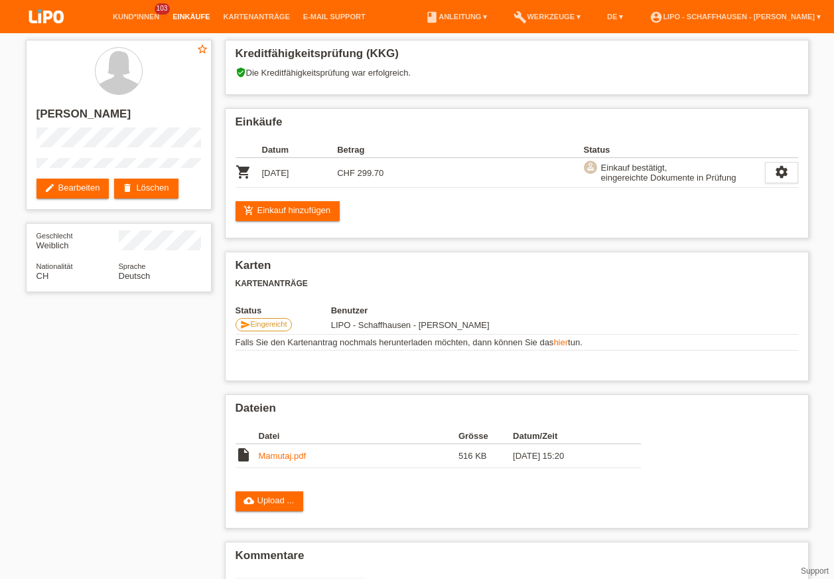
click at [203, 18] on link "Einkäufe" at bounding box center [191, 17] width 50 height 8
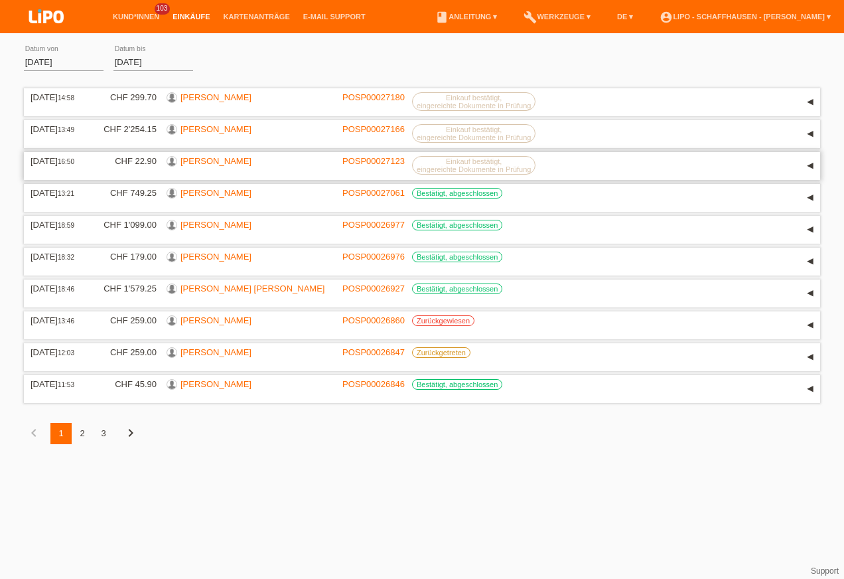
click at [238, 163] on link "[PERSON_NAME]" at bounding box center [216, 161] width 71 height 10
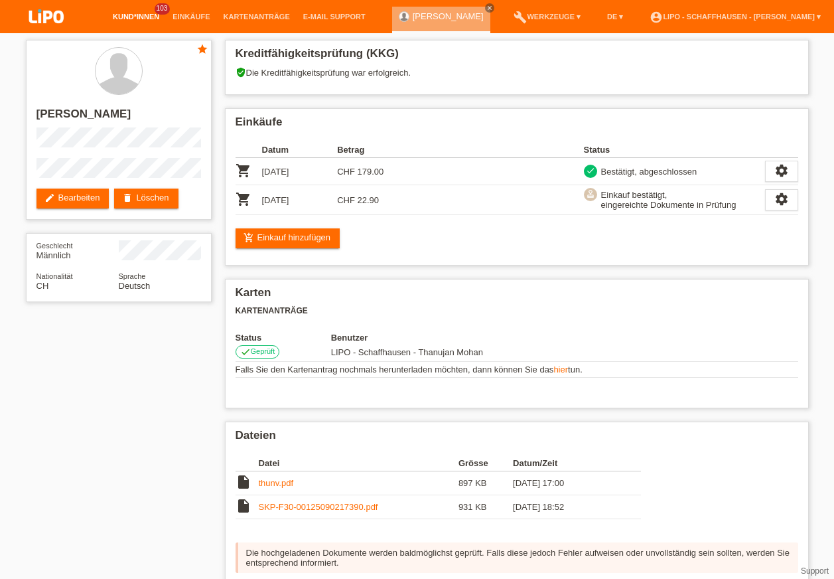
click at [141, 15] on link "Kund*innen" at bounding box center [136, 17] width 60 height 8
